Goal: Information Seeking & Learning: Learn about a topic

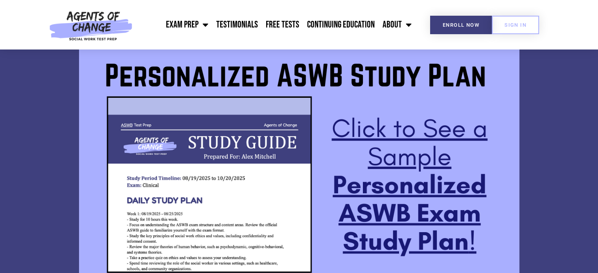
scroll to position [629, 0]
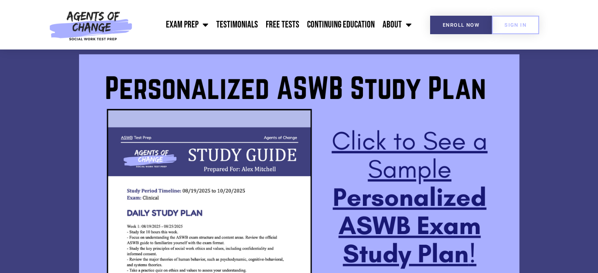
click at [384, 171] on img at bounding box center [299, 178] width 440 height 248
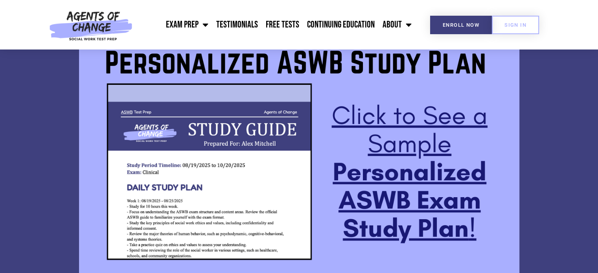
scroll to position [707, 0]
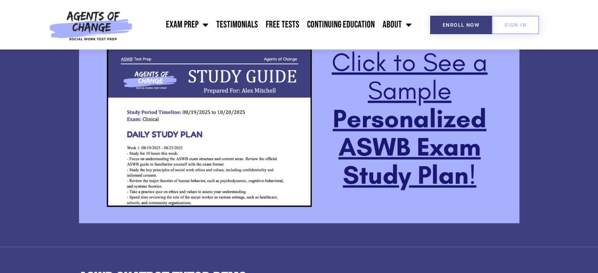
click at [339, 122] on img at bounding box center [299, 100] width 440 height 248
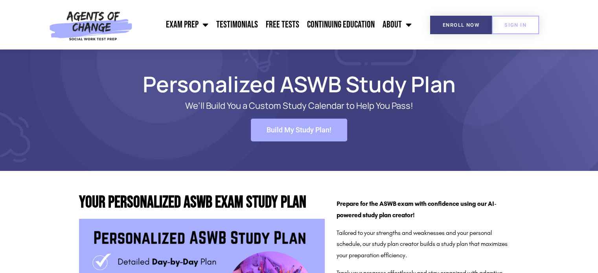
scroll to position [0, 0]
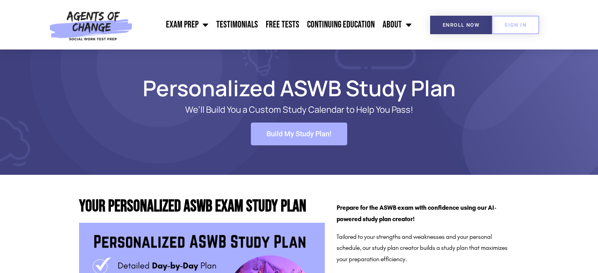
click at [328, 130] on span "Build My Study Plan!" at bounding box center [298, 133] width 65 height 7
click at [205, 24] on span "Menu" at bounding box center [203, 24] width 10 height 17
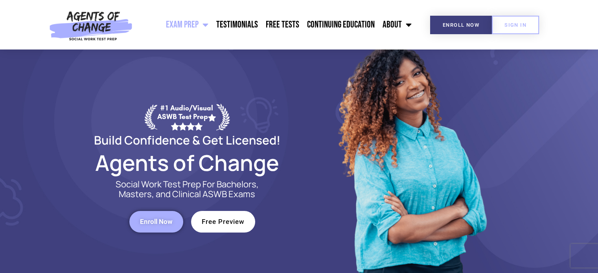
scroll to position [39, 0]
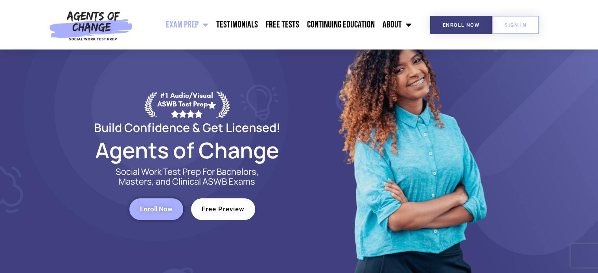
click at [162, 207] on span "Enroll Now" at bounding box center [156, 209] width 33 height 7
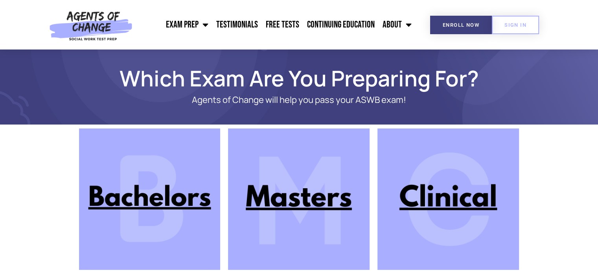
click at [295, 204] on img at bounding box center [298, 199] width 141 height 141
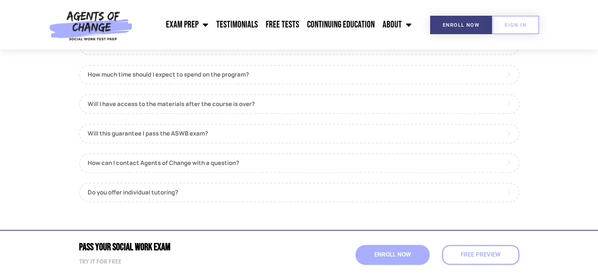
scroll to position [943, 0]
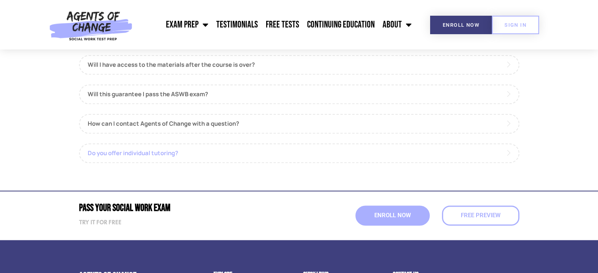
click at [250, 147] on link "Do you offer individual tutoring?" at bounding box center [299, 153] width 440 height 20
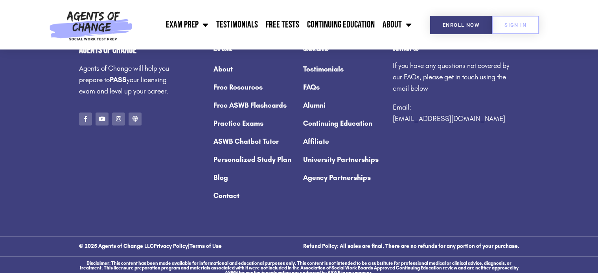
scroll to position [1241, 0]
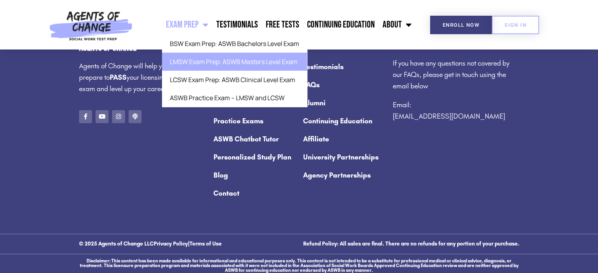
click at [187, 65] on link "LMSW Exam Prep: ASWB Masters Level Exam" at bounding box center [234, 62] width 145 height 18
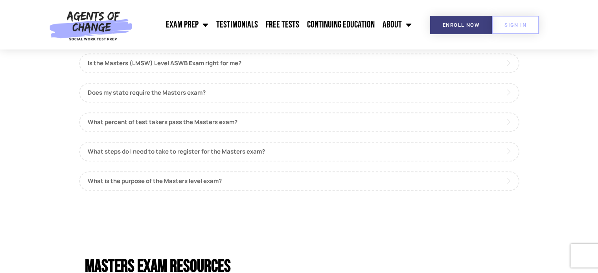
scroll to position [786, 0]
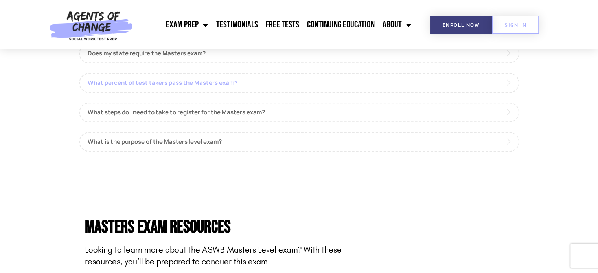
click at [199, 84] on link "What percent of test takers pass the Masters exam?" at bounding box center [299, 83] width 440 height 20
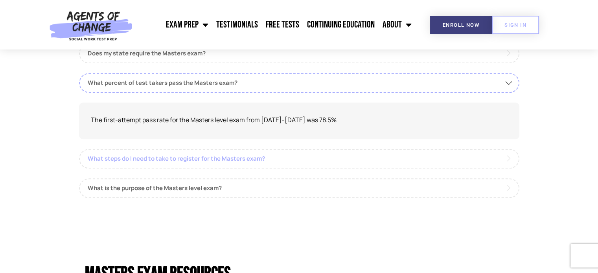
click at [226, 151] on link "What steps do I need to take to register for the Masters exam?" at bounding box center [299, 159] width 440 height 20
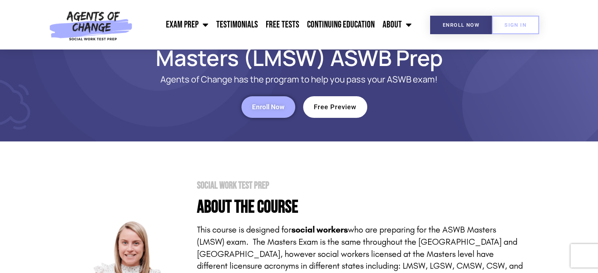
scroll to position [39, 0]
